Goal: Task Accomplishment & Management: Complete application form

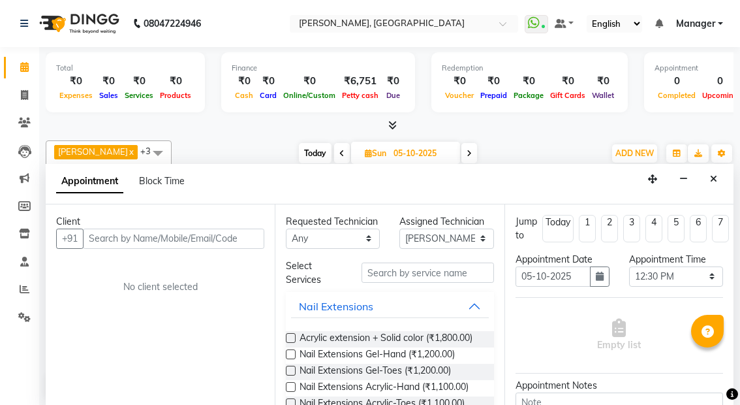
select select "91021"
select select "750"
select select "tentative"
click at [396, 283] on input "text" at bounding box center [428, 272] width 132 height 20
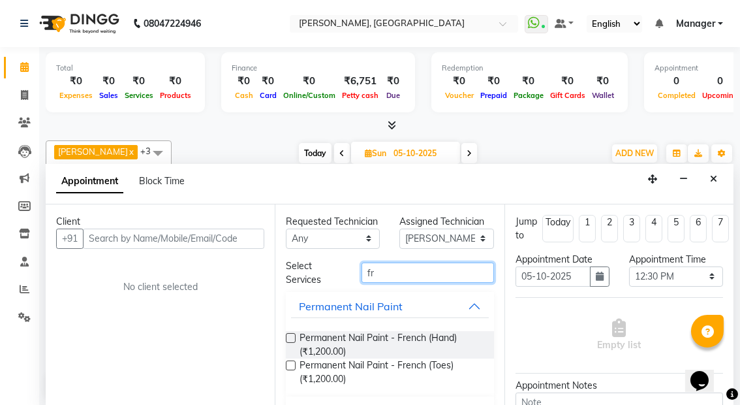
type input "f"
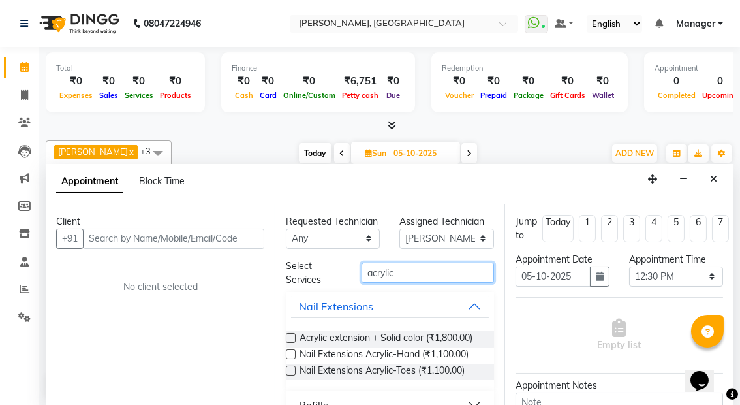
type input "acrylic"
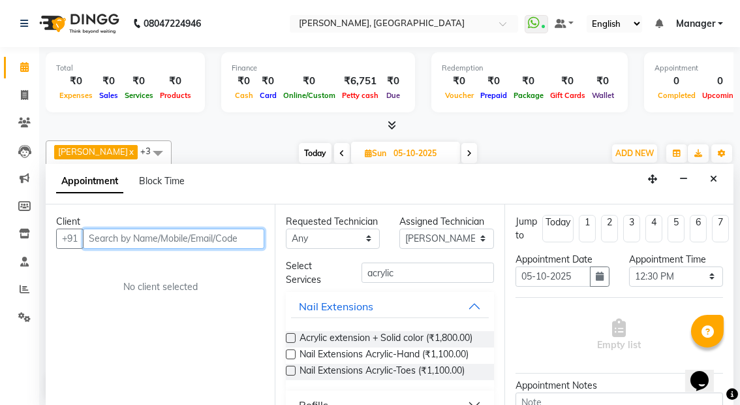
click at [148, 232] on input "text" at bounding box center [173, 239] width 181 height 20
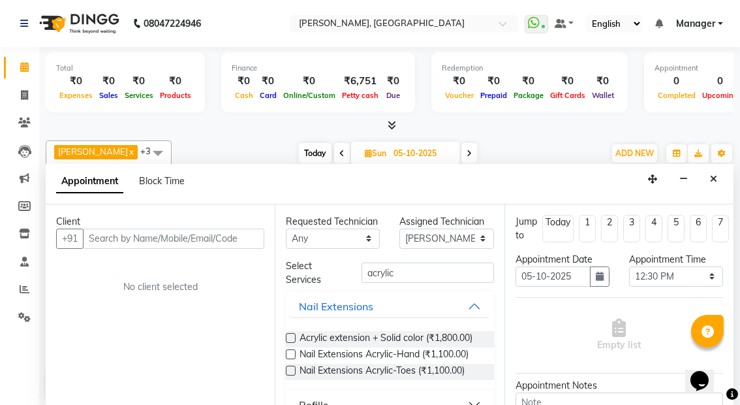
click at [334, 150] on span at bounding box center [342, 153] width 16 height 20
type input "04-10-2025"
select select "750"
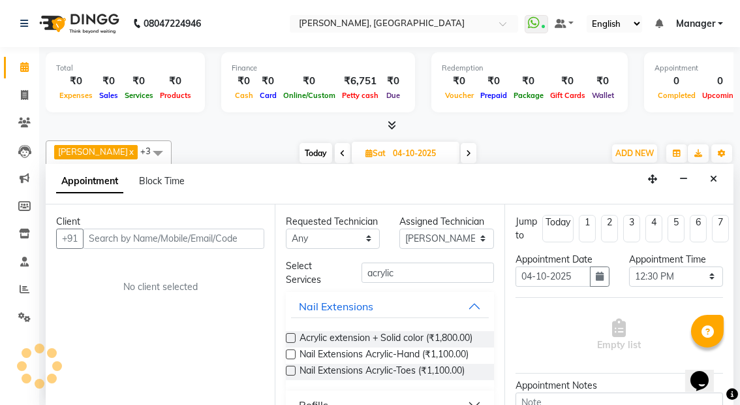
scroll to position [285, 0]
click at [340, 150] on icon at bounding box center [342, 154] width 5 height 8
type input "03-10-2025"
select select "750"
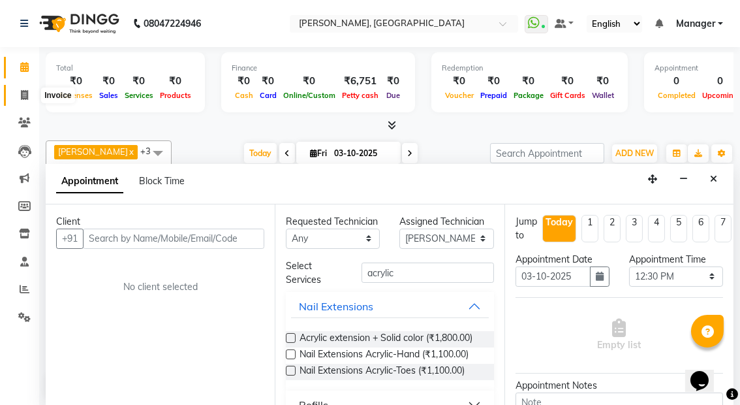
click at [24, 96] on icon at bounding box center [24, 95] width 7 height 10
select select "service"
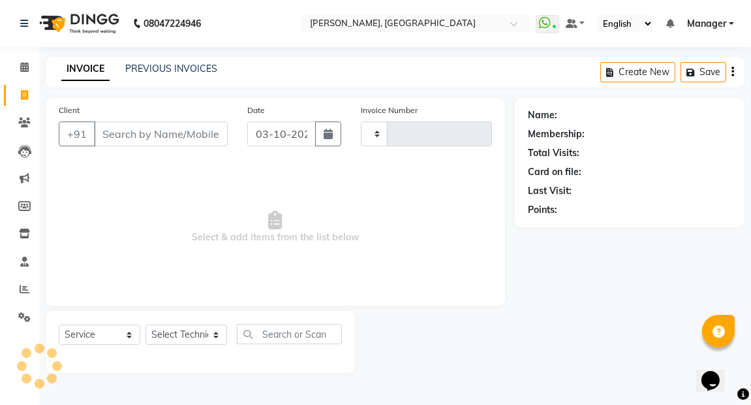
type input "0028"
select select "8974"
click at [22, 62] on icon at bounding box center [24, 67] width 8 height 10
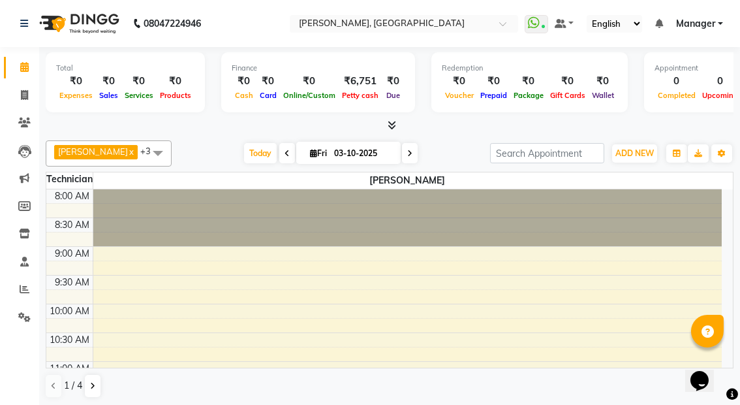
click at [402, 156] on span at bounding box center [410, 153] width 16 height 20
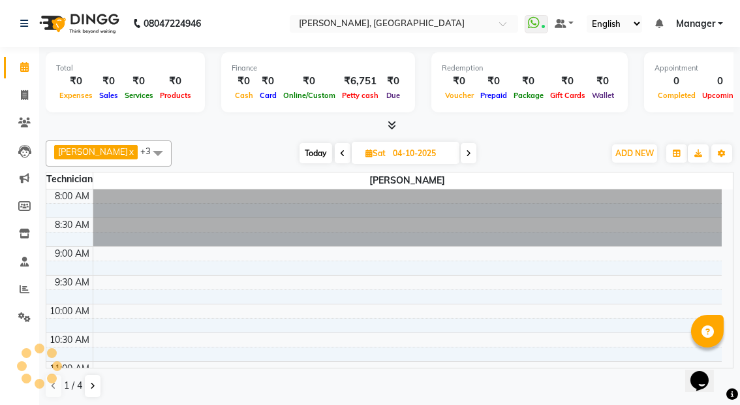
scroll to position [285, 0]
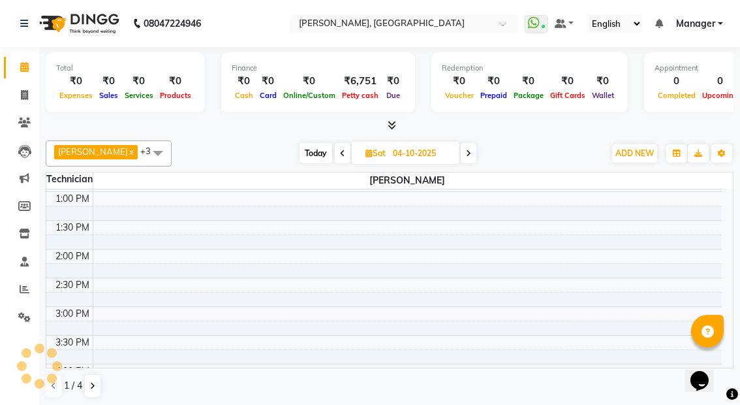
click at [466, 153] on icon at bounding box center [468, 154] width 5 height 8
type input "05-10-2025"
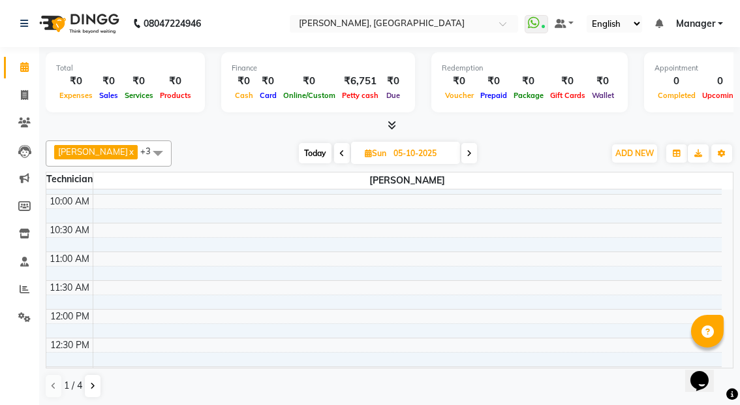
scroll to position [111, 0]
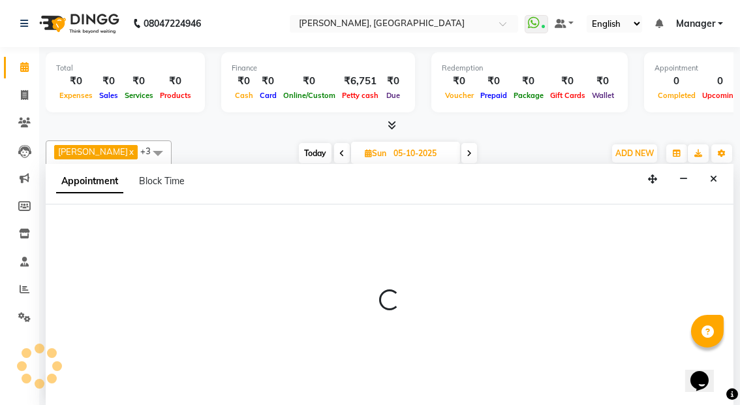
scroll to position [0, 0]
select select "91021"
select select "750"
select select "tentative"
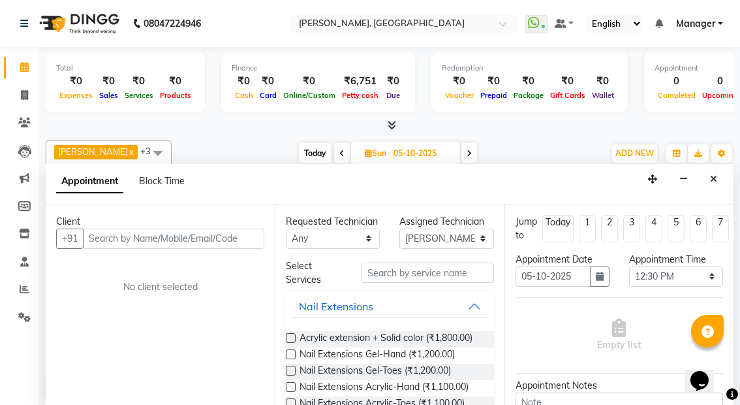
click at [140, 232] on input "text" at bounding box center [173, 239] width 181 height 20
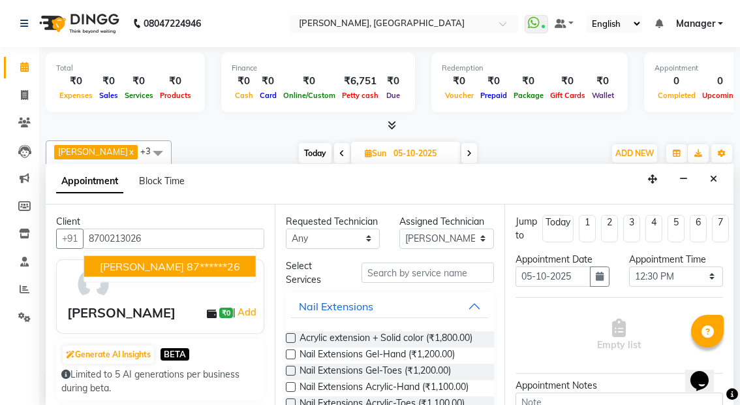
click at [153, 260] on span "[PERSON_NAME]" at bounding box center [142, 265] width 84 height 13
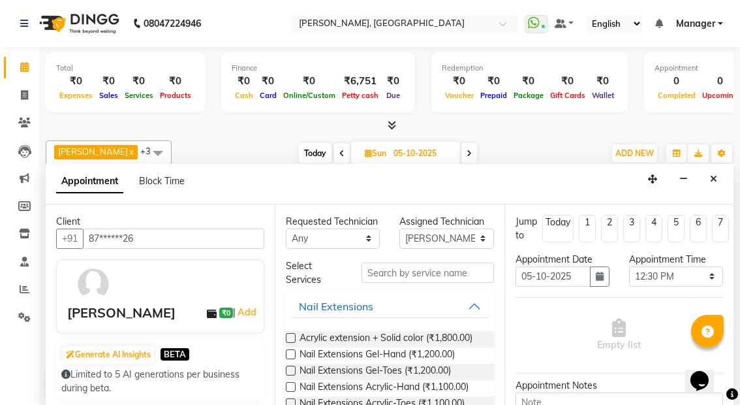
type input "87******26"
click at [477, 234] on select "Select [PERSON_NAME] kaptan Manager [PERSON_NAME]" at bounding box center [447, 239] width 94 height 20
select select "92207"
click at [400, 229] on select "Select [PERSON_NAME] kaptan Manager [PERSON_NAME]" at bounding box center [447, 239] width 94 height 20
click at [423, 281] on input "text" at bounding box center [428, 272] width 132 height 20
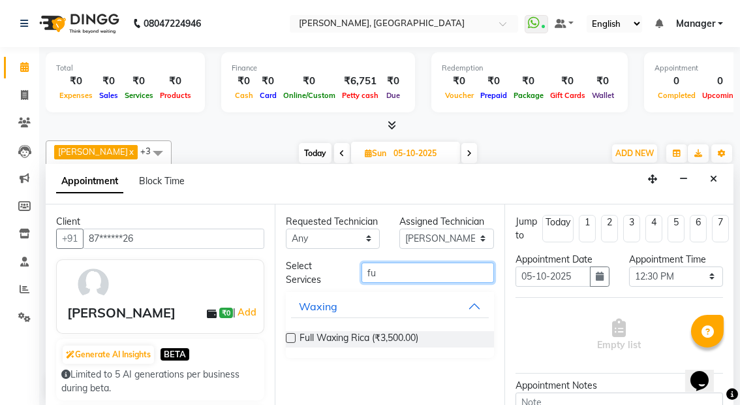
type input "f"
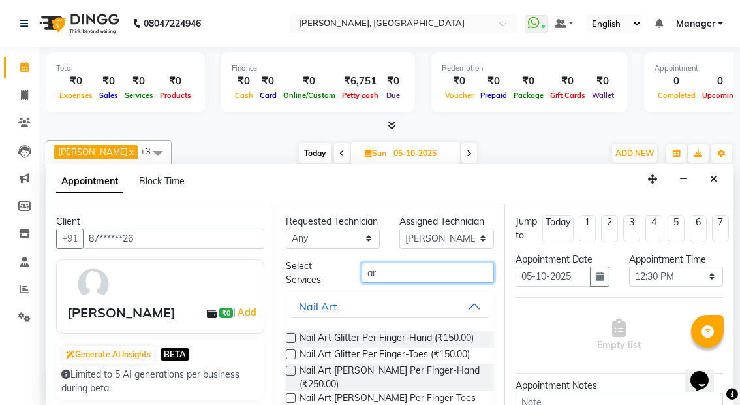
type input "a"
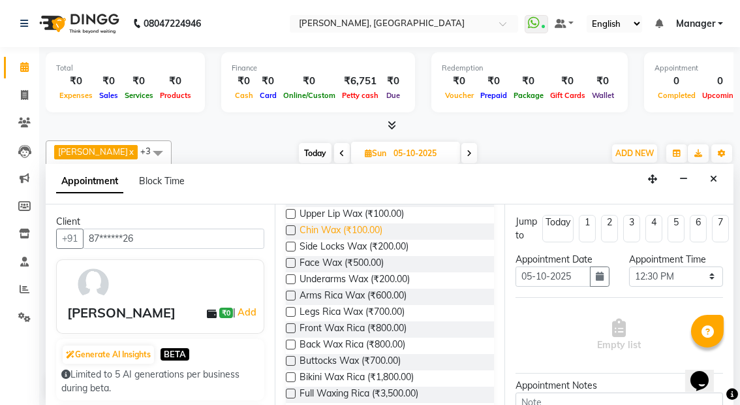
scroll to position [142, 0]
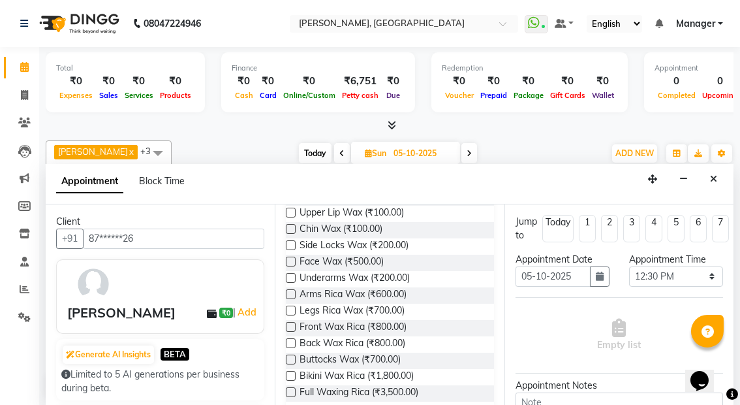
type input "wax"
click at [289, 299] on label at bounding box center [291, 294] width 10 height 10
click at [289, 300] on input "checkbox" at bounding box center [290, 295] width 8 height 8
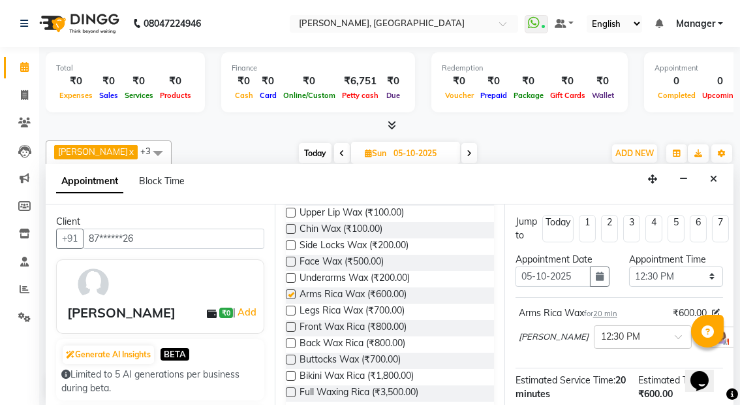
checkbox input "false"
click at [291, 315] on label at bounding box center [291, 311] width 10 height 10
click at [291, 316] on input "checkbox" at bounding box center [290, 311] width 8 height 8
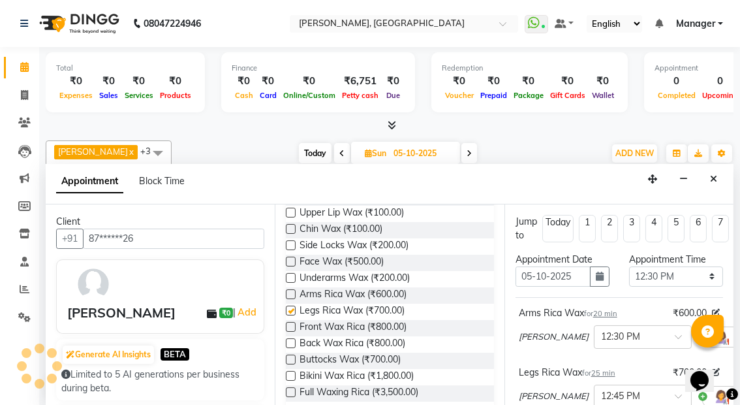
checkbox input "false"
click at [292, 283] on label at bounding box center [291, 278] width 10 height 10
click at [292, 283] on input "checkbox" at bounding box center [290, 279] width 8 height 8
checkbox input "false"
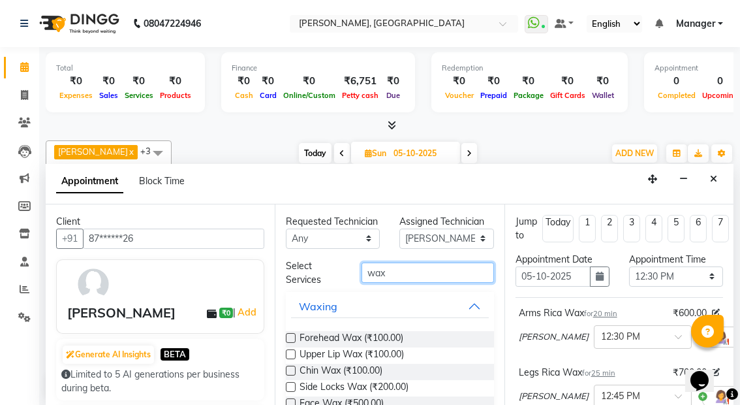
click at [427, 283] on input "wax" at bounding box center [428, 272] width 132 height 20
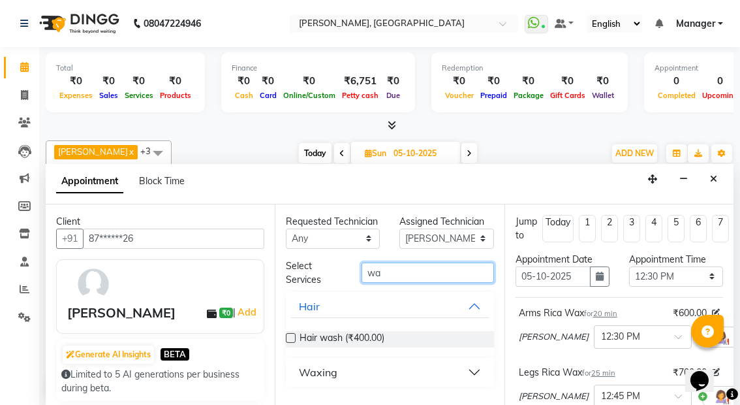
type input "w"
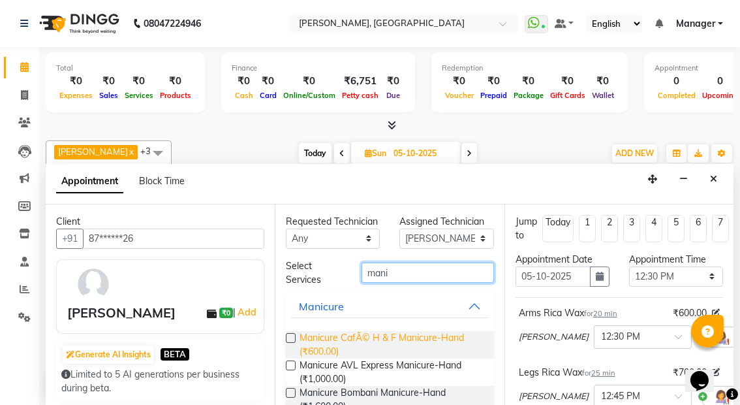
type input "mani"
click at [307, 355] on span "Manicure CafÃ© H & F Manicure-Hand (₹600.00)" at bounding box center [391, 344] width 183 height 27
checkbox input "false"
click at [399, 282] on input "mani" at bounding box center [428, 272] width 132 height 20
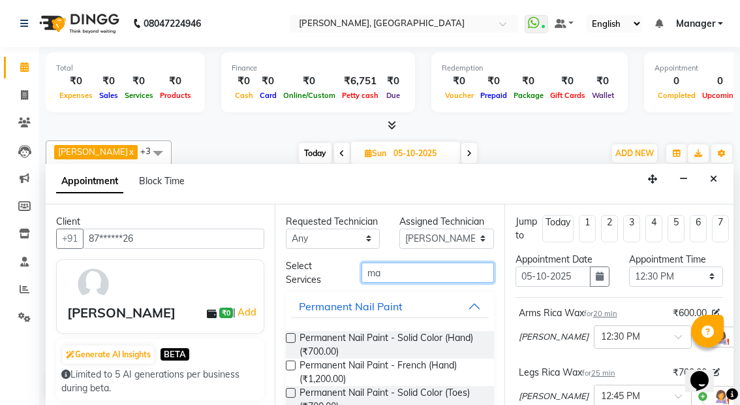
type input "m"
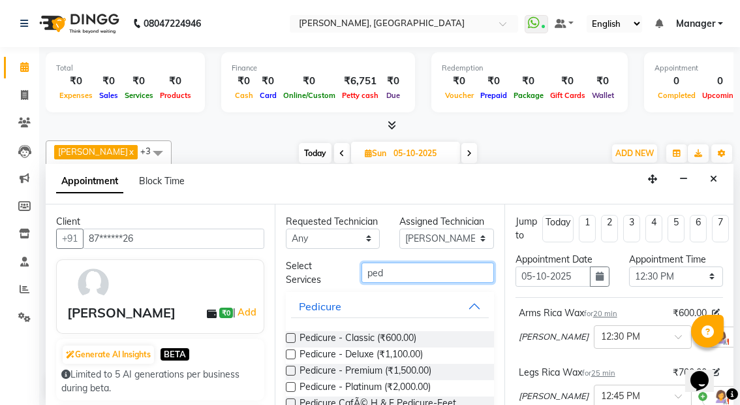
type input "ped"
click at [293, 343] on label at bounding box center [291, 338] width 10 height 10
click at [293, 343] on input "checkbox" at bounding box center [290, 339] width 8 height 8
checkbox input "false"
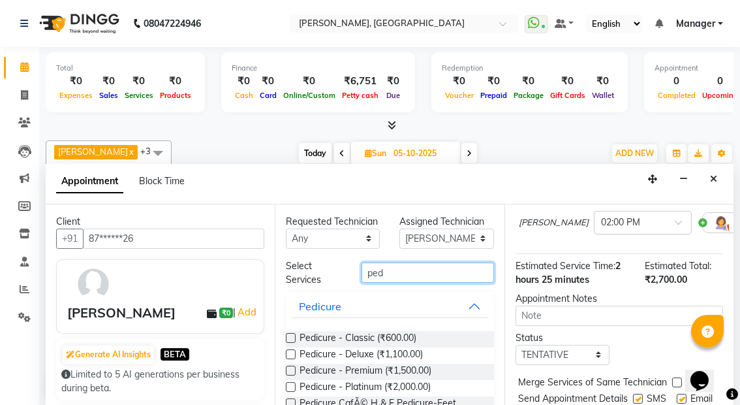
click at [403, 282] on input "ped" at bounding box center [428, 272] width 132 height 20
click at [401, 282] on input "ped" at bounding box center [428, 272] width 132 height 20
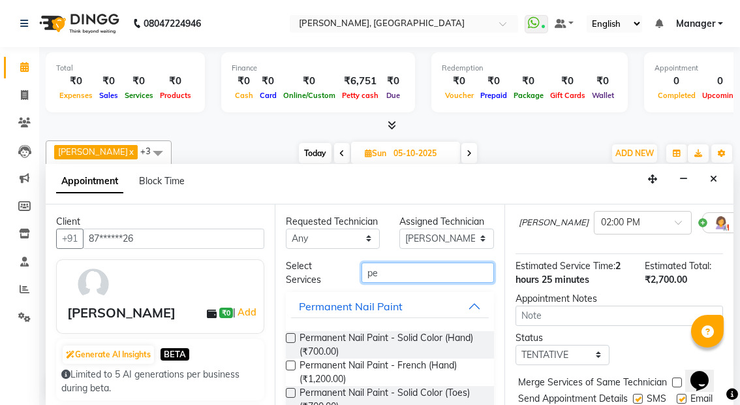
type input "p"
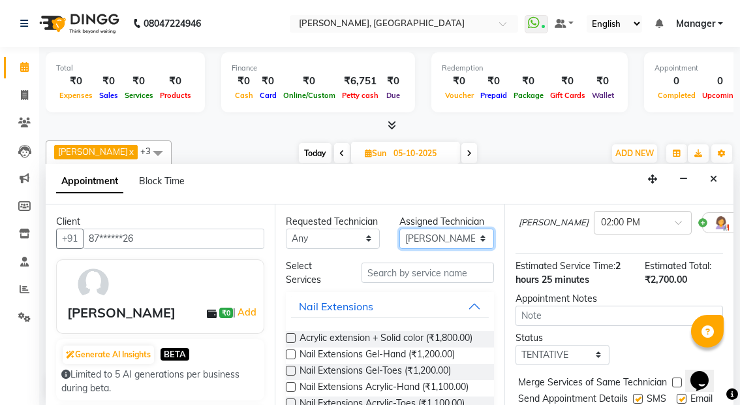
click at [470, 234] on select "Select [PERSON_NAME] kaptan Manager [PERSON_NAME]" at bounding box center [447, 239] width 94 height 20
select select "91021"
click at [400, 229] on select "Select [PERSON_NAME] kaptan Manager [PERSON_NAME]" at bounding box center [447, 239] width 94 height 20
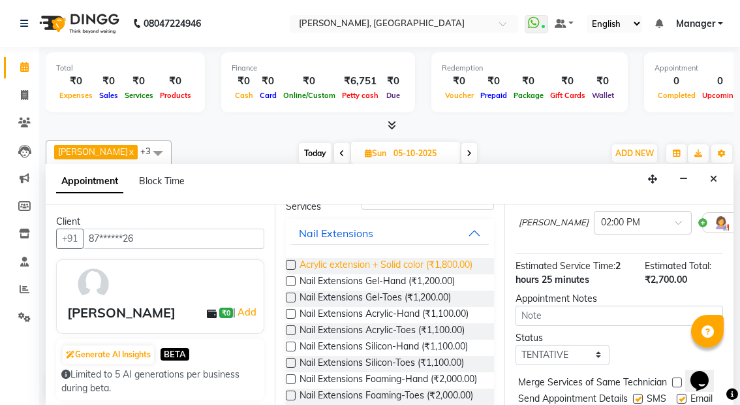
scroll to position [75, 0]
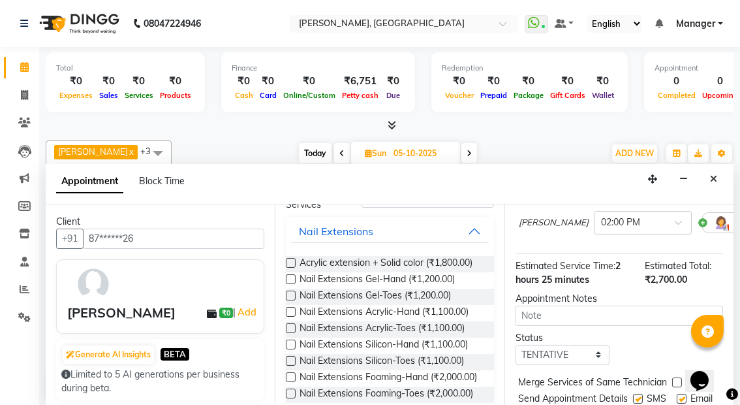
click at [292, 317] on label at bounding box center [291, 312] width 10 height 10
click at [292, 317] on input "checkbox" at bounding box center [290, 313] width 8 height 8
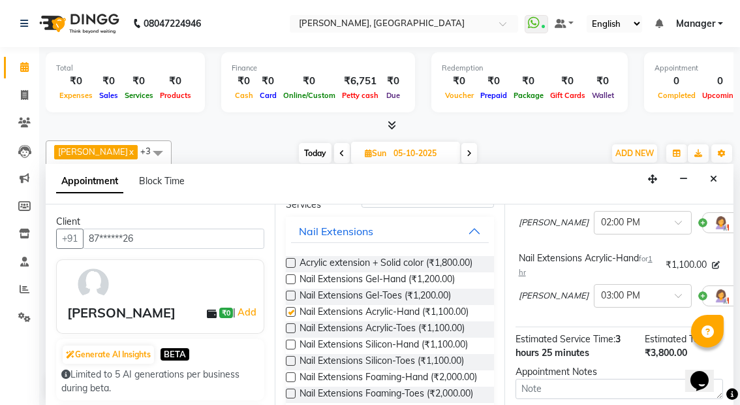
checkbox input "false"
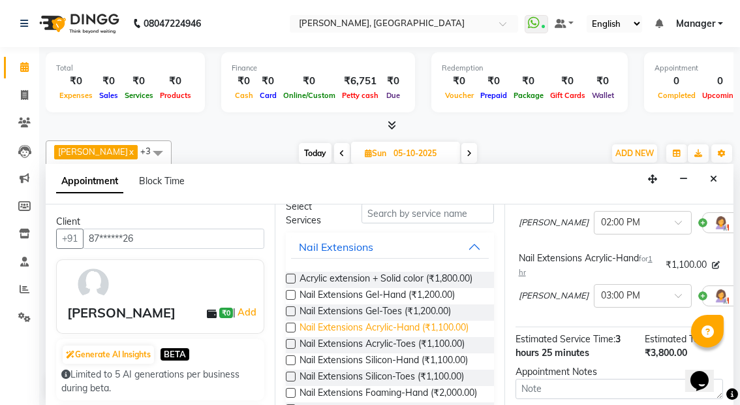
scroll to position [47, 0]
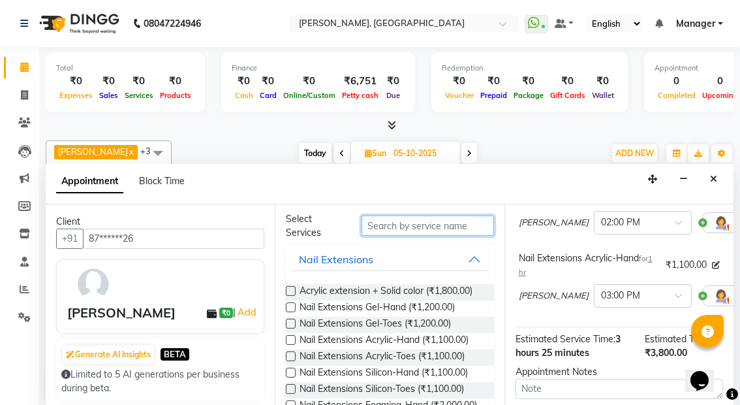
click at [424, 236] on input "text" at bounding box center [428, 225] width 132 height 20
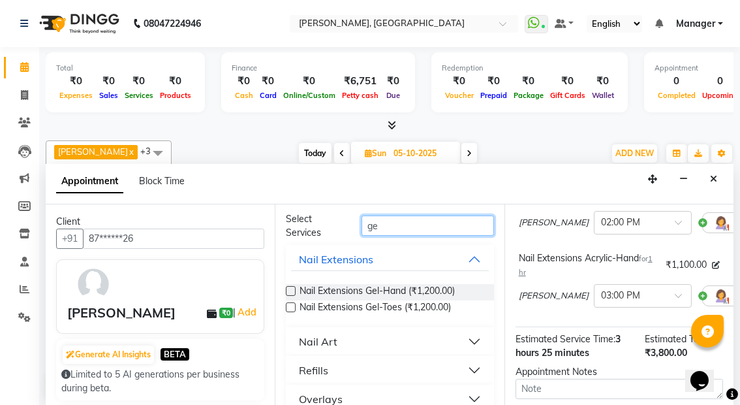
type input "g"
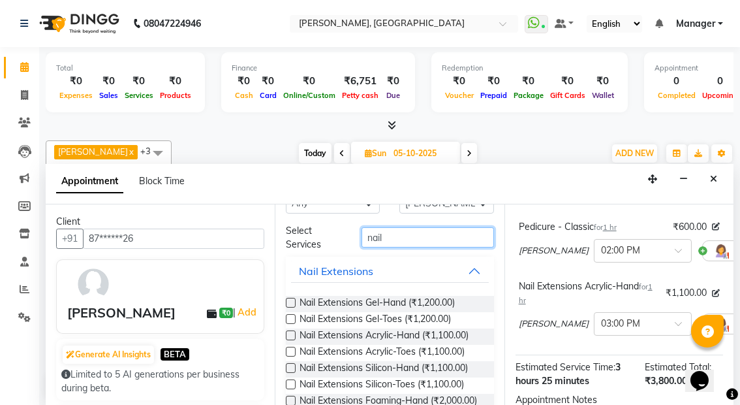
scroll to position [31, 0]
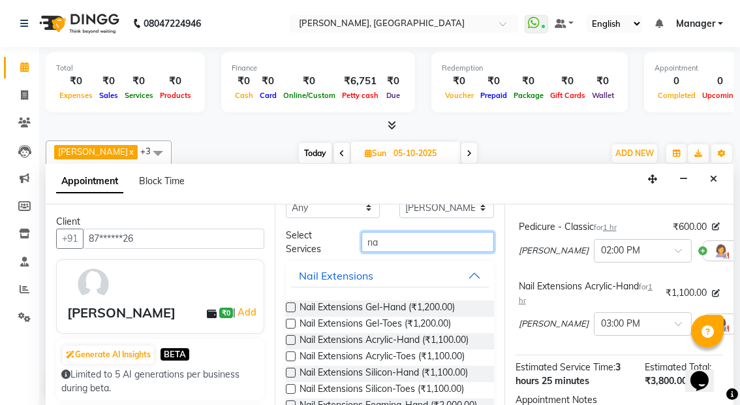
type input "n"
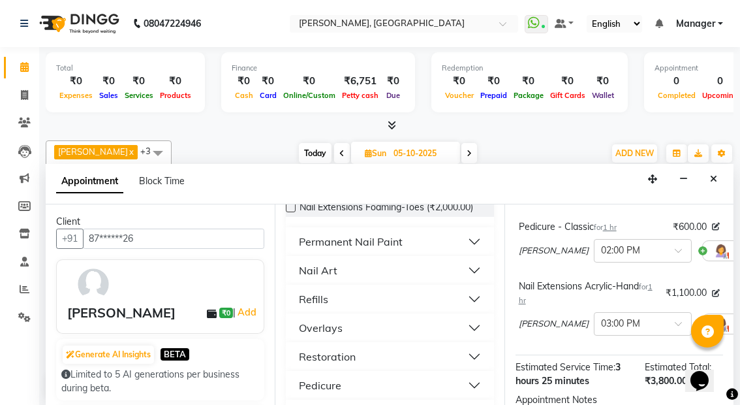
scroll to position [264, 0]
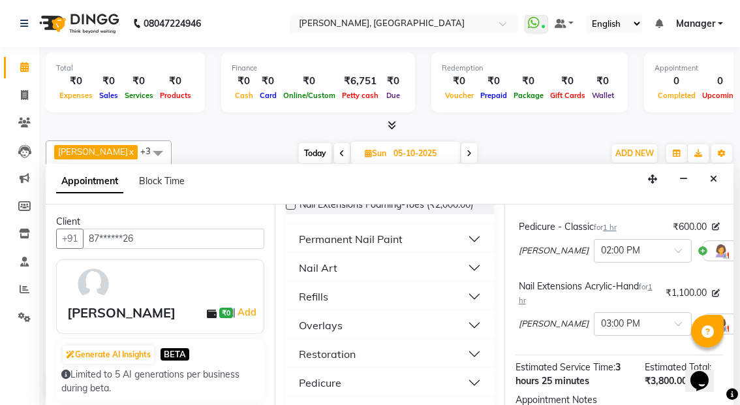
click at [464, 251] on button "Permanent Nail Paint" at bounding box center [389, 239] width 197 height 24
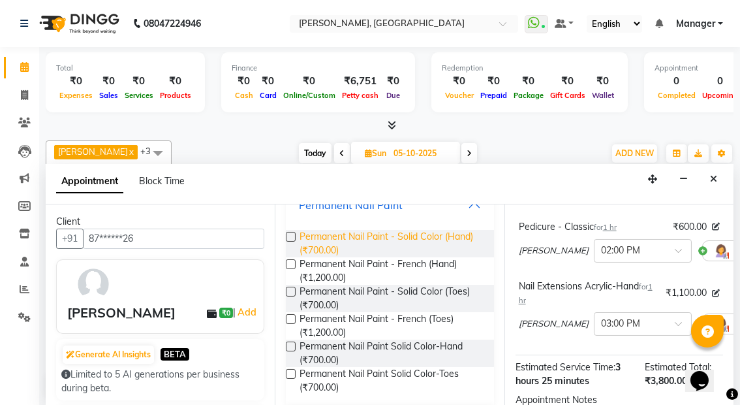
scroll to position [297, 0]
click at [291, 242] on label at bounding box center [291, 237] width 10 height 10
click at [291, 243] on input "checkbox" at bounding box center [290, 238] width 8 height 8
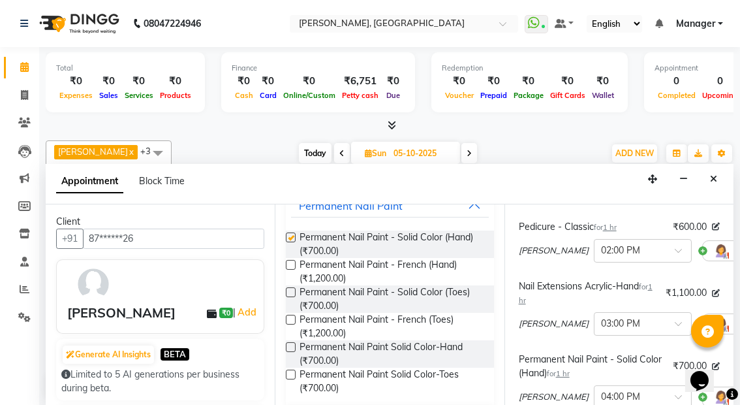
checkbox input "false"
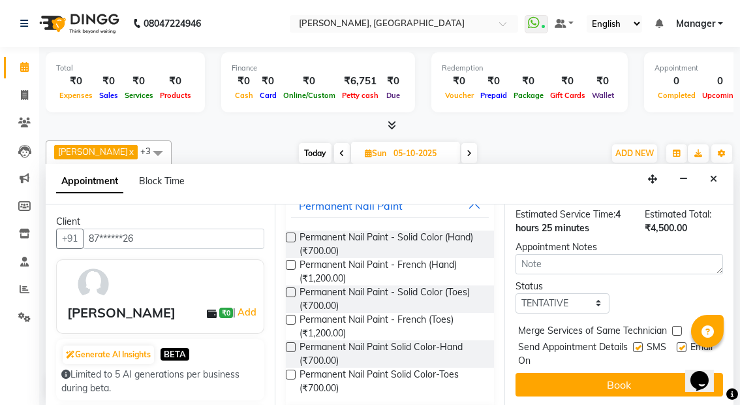
scroll to position [583, 0]
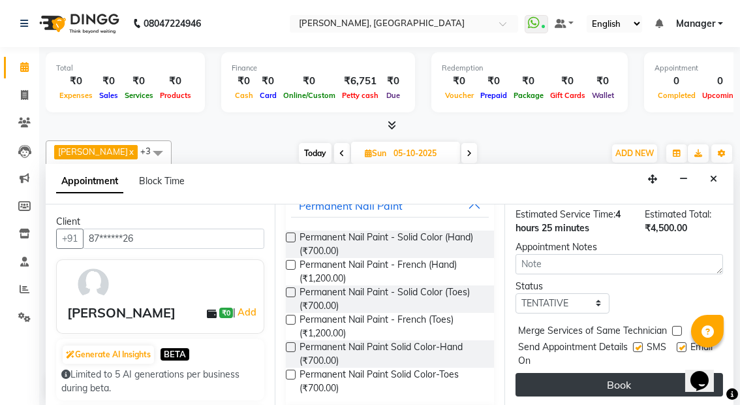
click at [595, 373] on button "Book" at bounding box center [620, 385] width 208 height 24
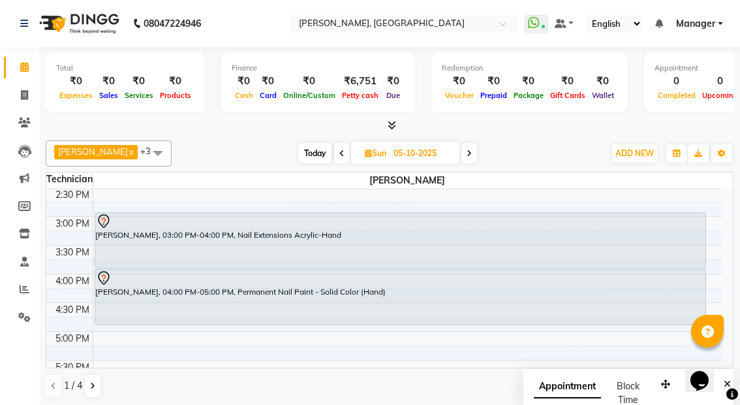
scroll to position [375, 0]
click at [145, 150] on span at bounding box center [158, 152] width 26 height 25
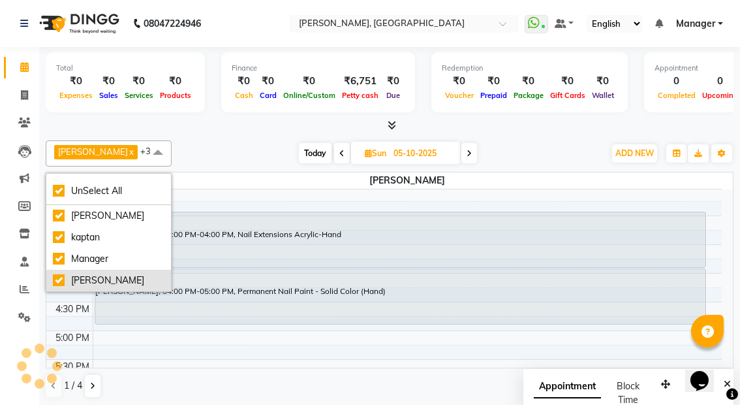
click at [105, 276] on div "[PERSON_NAME]" at bounding box center [109, 281] width 112 height 14
checkbox input "false"
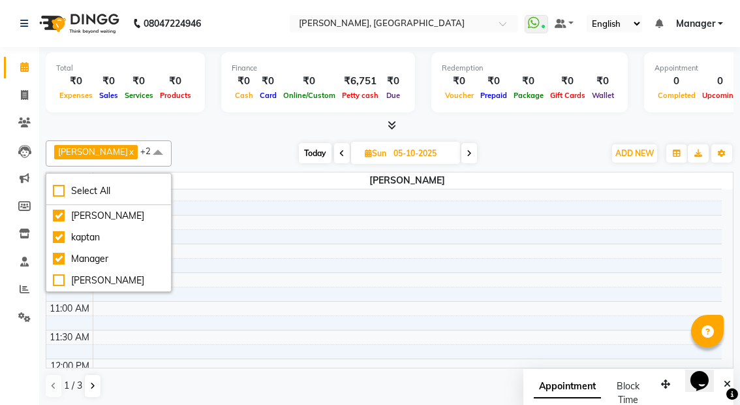
scroll to position [59, 0]
click at [67, 213] on div "[PERSON_NAME]" at bounding box center [109, 216] width 112 height 14
checkbox input "false"
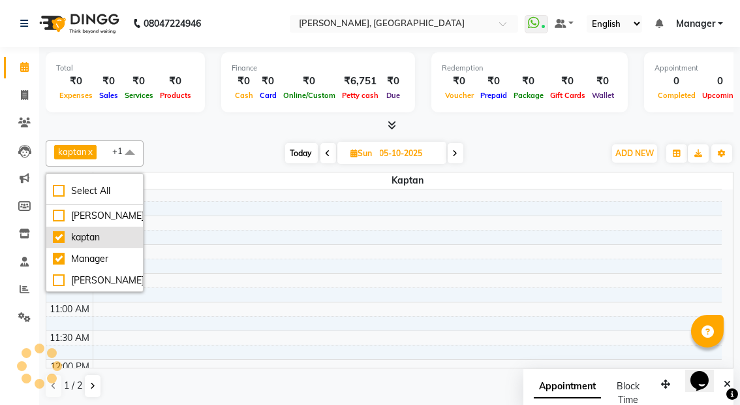
click at [61, 230] on div "kaptan" at bounding box center [95, 237] width 84 height 14
checkbox input "false"
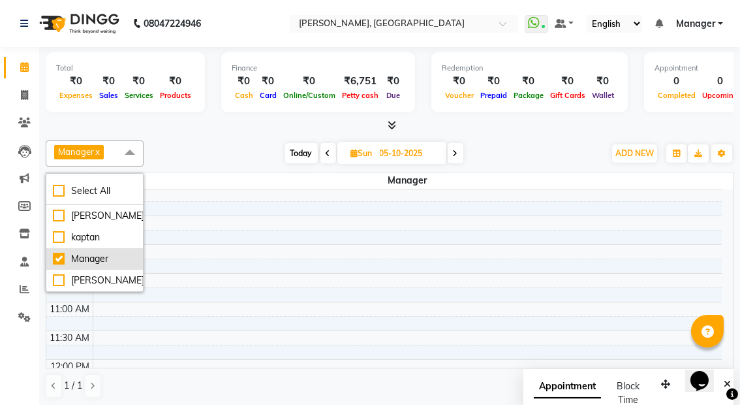
click at [74, 256] on div "Manager" at bounding box center [95, 259] width 84 height 14
checkbox input "false"
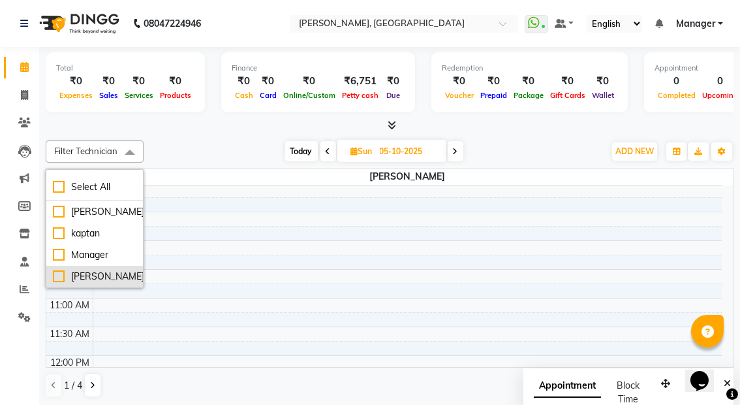
click at [57, 275] on div "[PERSON_NAME]" at bounding box center [95, 277] width 84 height 14
checkbox input "true"
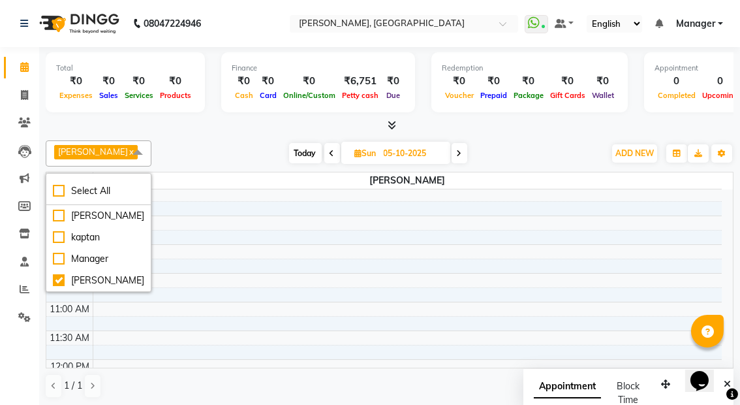
click at [235, 132] on div "Total ₹0 Expenses ₹0 Sales ₹0 Services ₹0 Products Finance ₹0 Cash ₹0 Card ₹0 O…" at bounding box center [389, 227] width 701 height 360
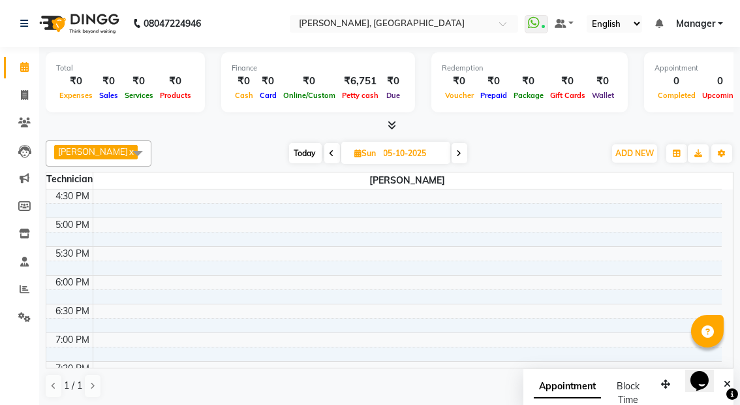
scroll to position [559, 0]
